Goal: Information Seeking & Learning: Learn about a topic

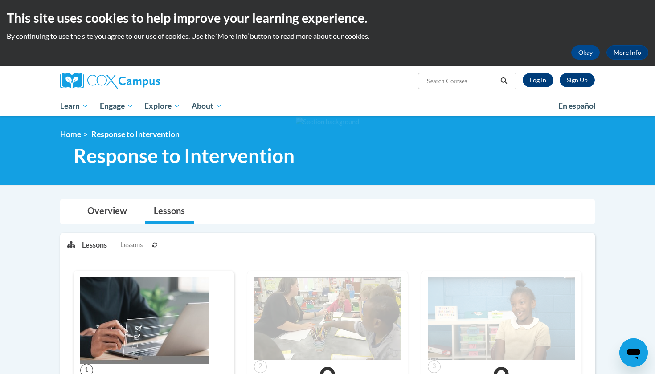
drag, startPoint x: 0, startPoint y: 0, endPoint x: 314, endPoint y: 215, distance: 380.4
click at [314, 215] on div "Overview Lessons" at bounding box center [327, 212] width 520 height 24
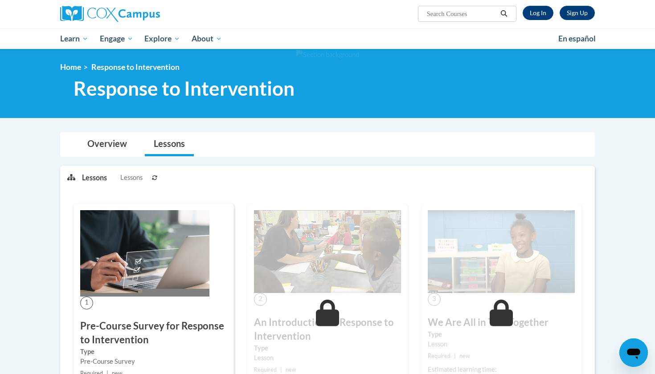
scroll to position [121, 0]
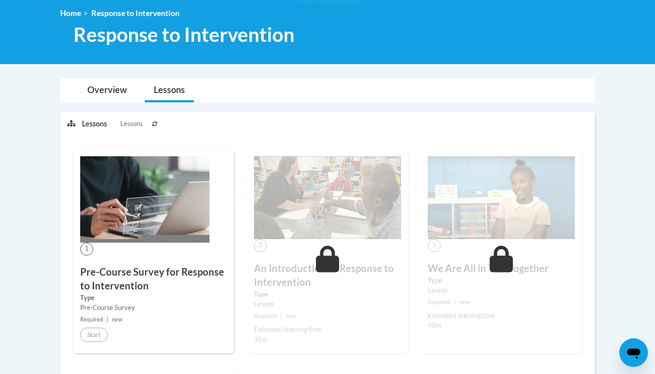
click at [113, 264] on div "1 Pre-Course Survey for Response to Intervention Type Pre-Course Survey Require…" at bounding box center [154, 252] width 160 height 204
click at [129, 87] on link "Overview" at bounding box center [106, 91] width 57 height 24
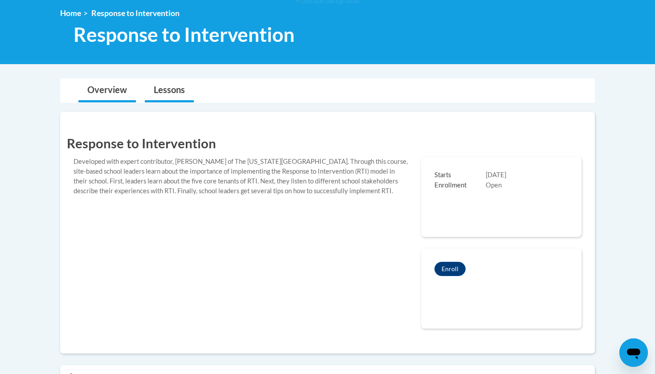
click at [153, 94] on link "Lessons" at bounding box center [169, 91] width 49 height 24
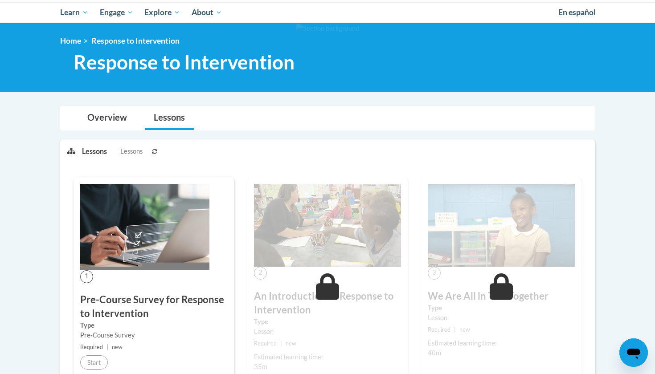
scroll to position [53, 0]
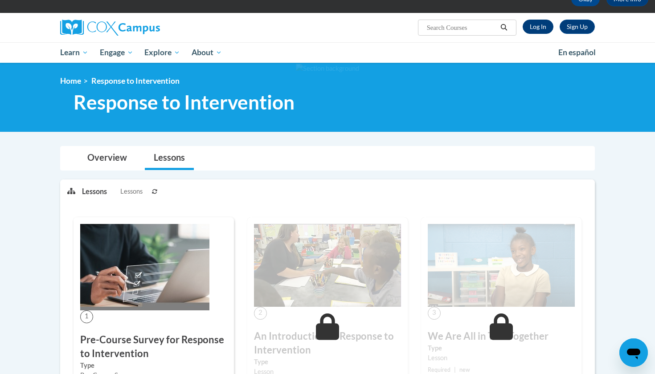
click at [543, 29] on link "Log In" at bounding box center [538, 27] width 31 height 14
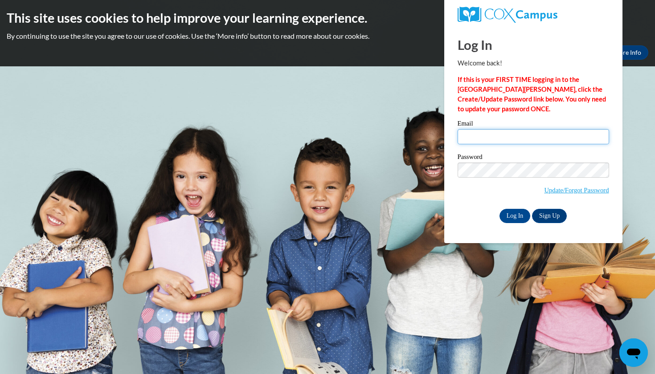
type input "cjmcdu5992@ung.edu"
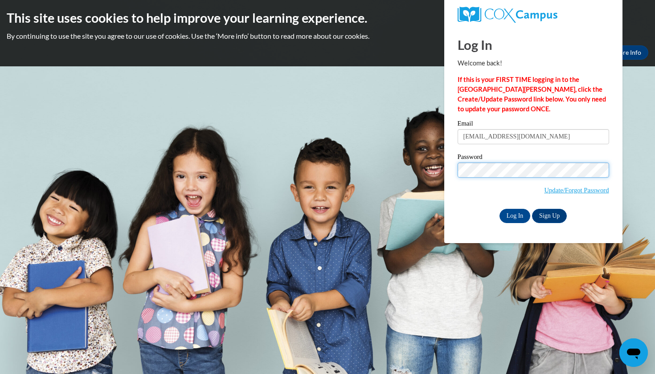
click at [514, 214] on input "Log In" at bounding box center [515, 216] width 31 height 14
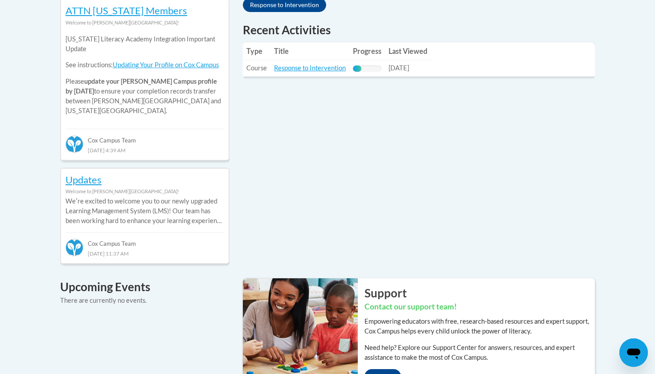
scroll to position [418, 0]
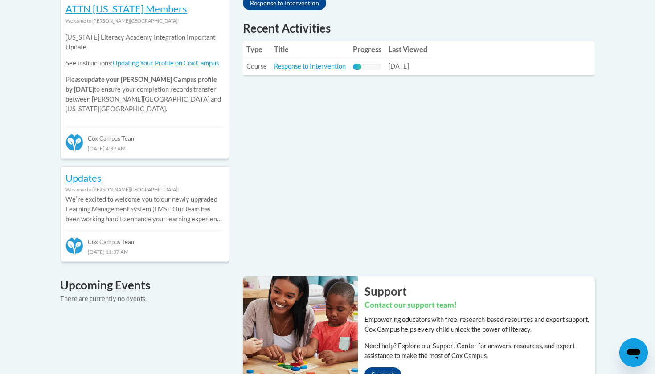
click at [343, 70] on td "Title: Response to Intervention" at bounding box center [309, 66] width 79 height 16
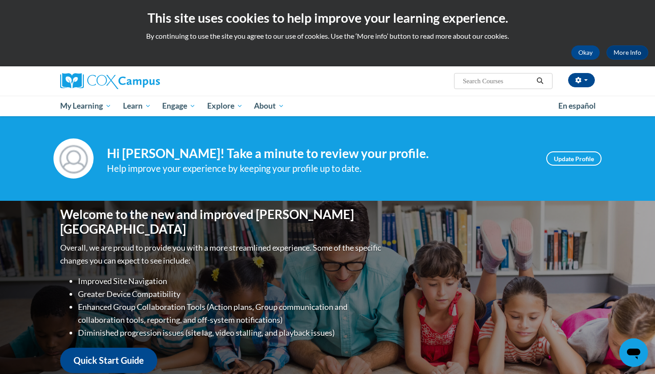
scroll to position [0, 0]
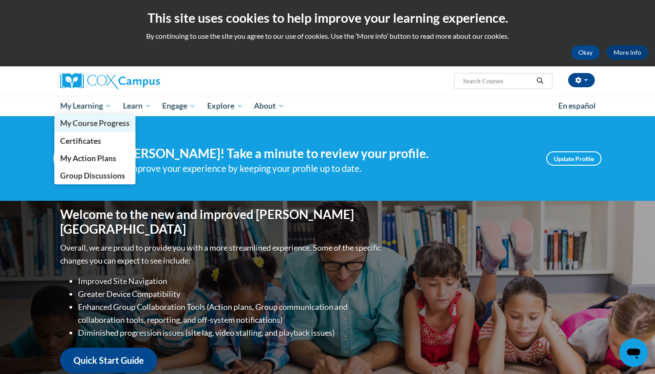
click at [87, 119] on span "My Course Progress" at bounding box center [95, 123] width 70 height 9
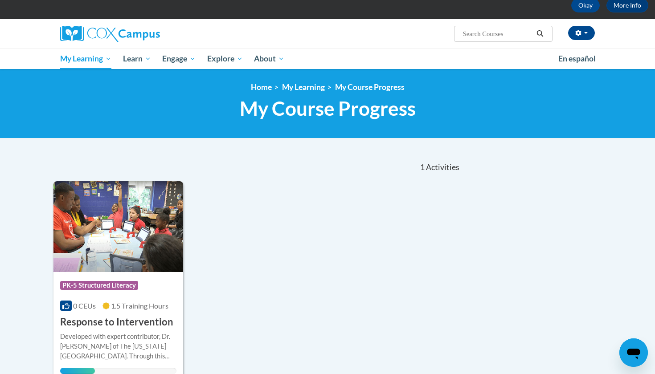
scroll to position [40, 0]
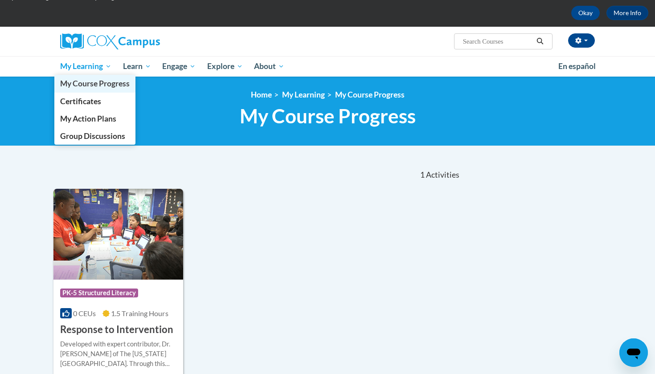
click at [101, 90] on link "My Course Progress" at bounding box center [94, 83] width 81 height 17
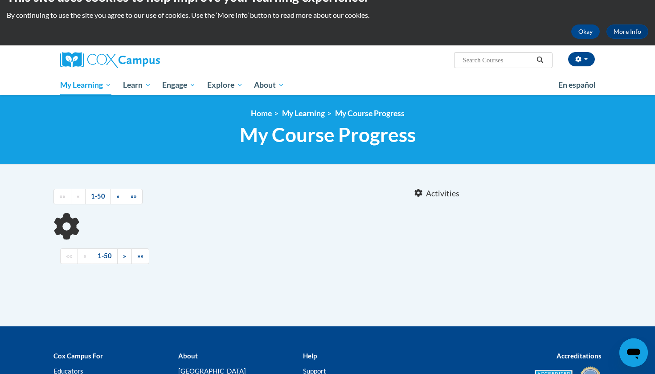
scroll to position [23, 0]
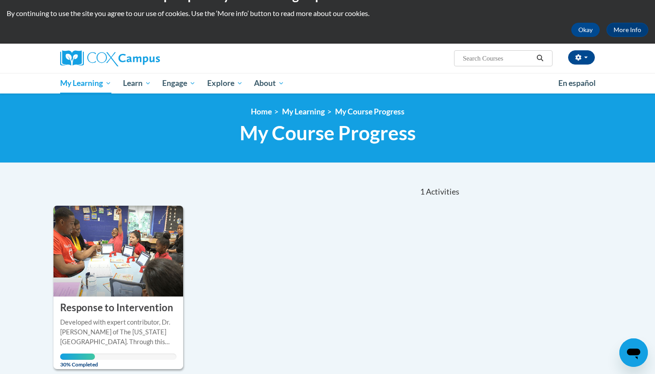
click at [103, 311] on h3 "Response to Intervention" at bounding box center [116, 308] width 113 height 14
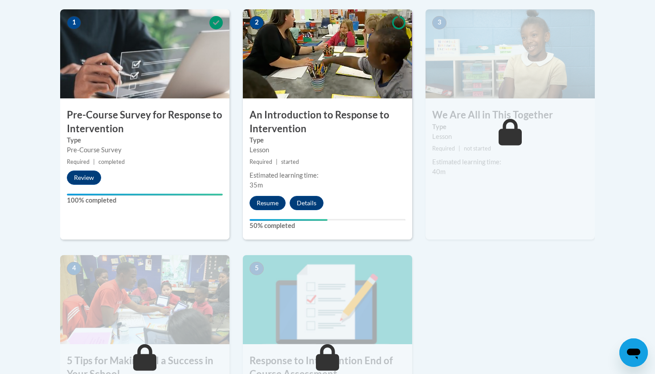
scroll to position [282, 0]
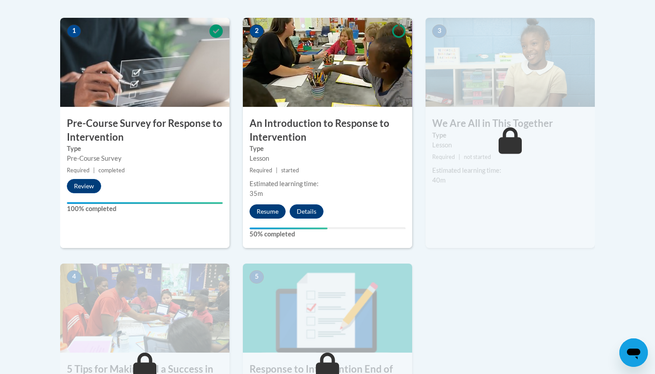
click at [270, 210] on button "Resume" at bounding box center [268, 212] width 36 height 14
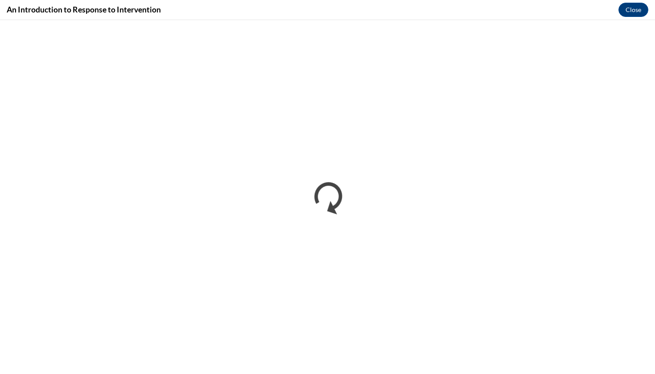
scroll to position [0, 0]
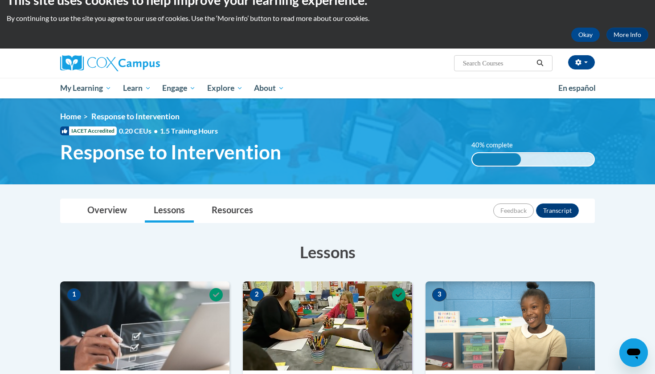
scroll to position [8, 0]
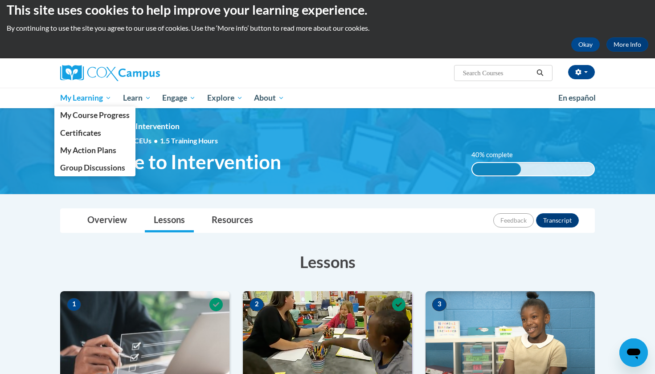
click at [90, 106] on link "My Learning" at bounding box center [85, 98] width 63 height 20
click at [85, 134] on span "Certificates" at bounding box center [80, 132] width 41 height 9
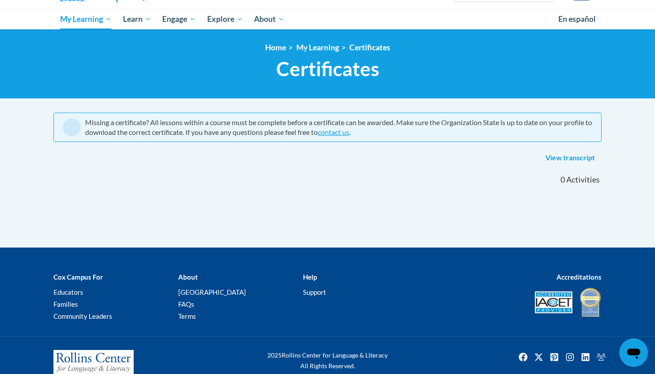
scroll to position [88, 0]
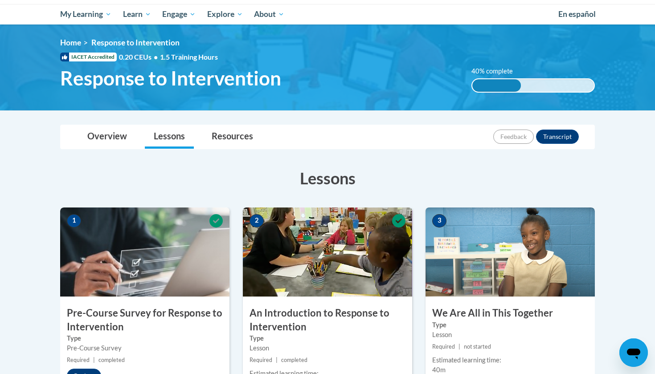
scroll to position [90, 0]
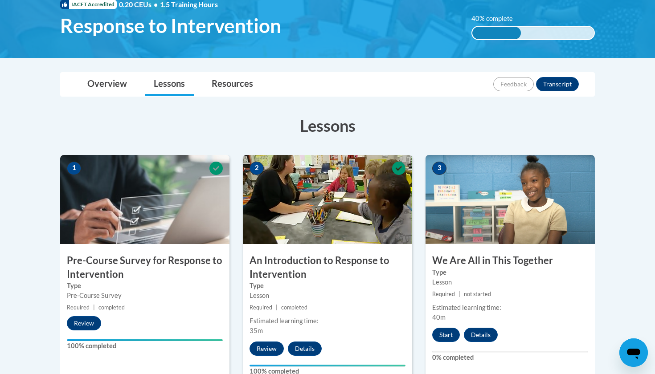
scroll to position [143, 0]
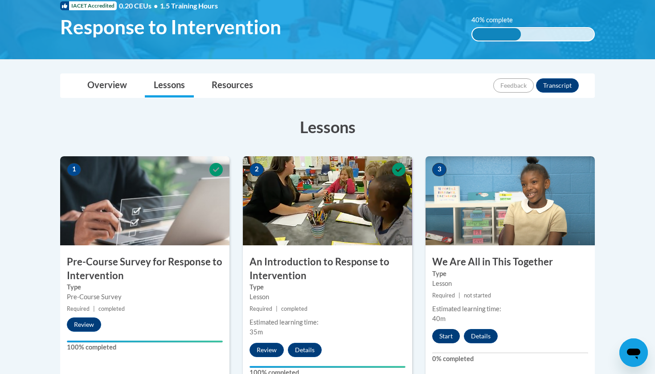
click at [444, 338] on button "Start" at bounding box center [446, 336] width 28 height 14
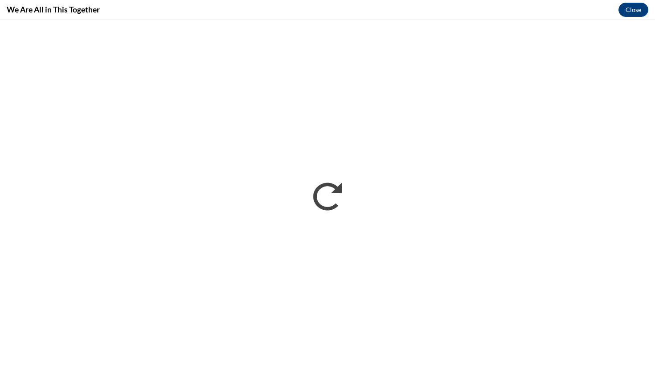
scroll to position [0, 0]
click at [350, 19] on div "We Are All in This Together Close" at bounding box center [327, 10] width 655 height 20
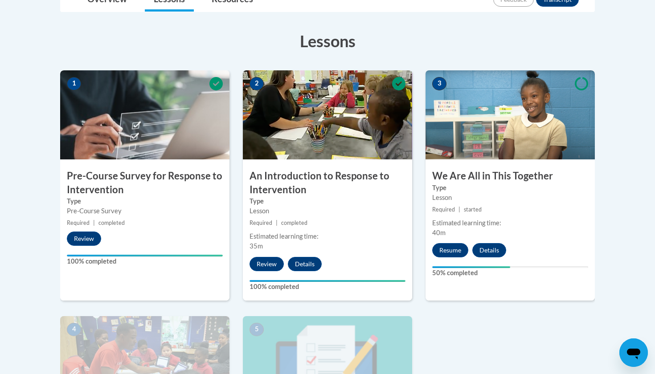
scroll to position [229, 0]
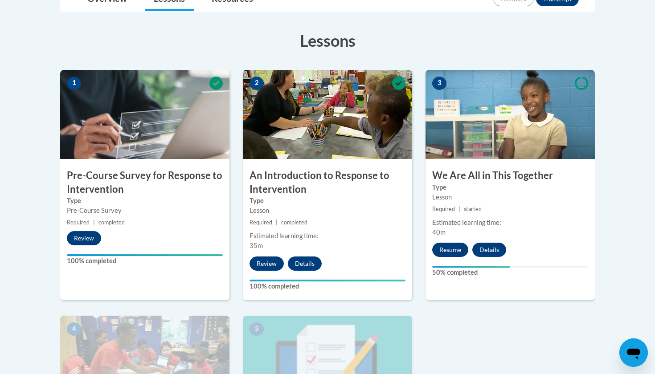
click at [461, 244] on button "Resume" at bounding box center [450, 250] width 36 height 14
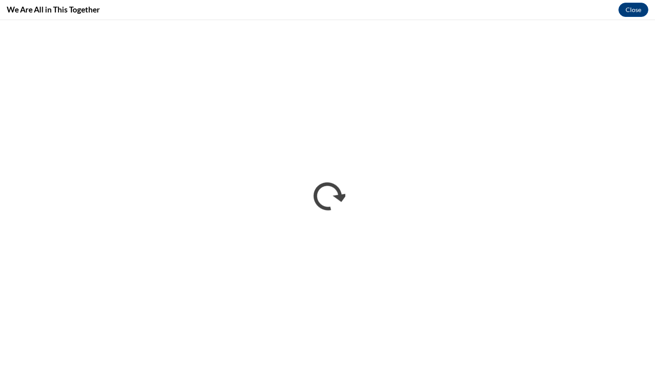
scroll to position [0, 0]
